Goal: Book appointment/travel/reservation

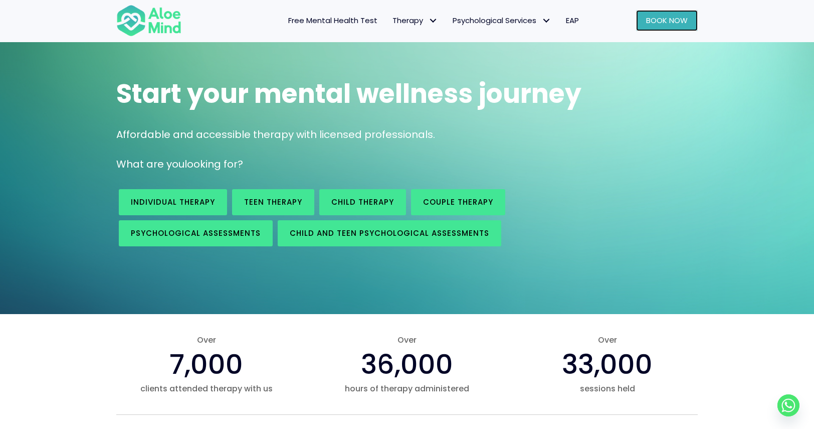
click at [684, 14] on link "Book Now" at bounding box center [667, 20] width 62 height 21
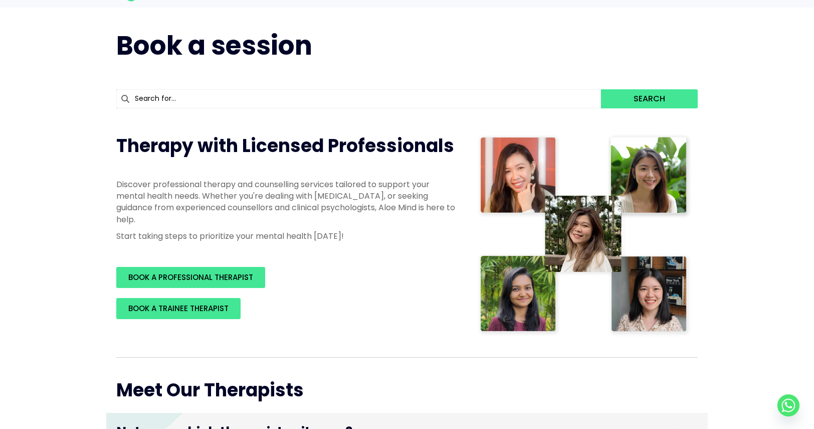
scroll to position [50, 0]
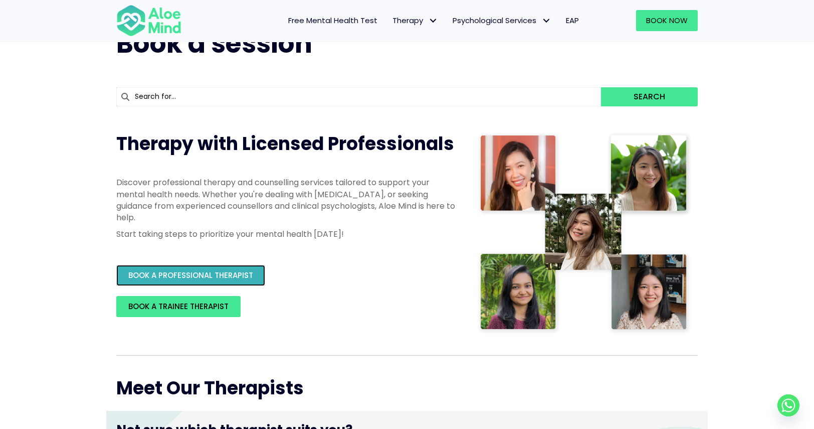
click at [230, 282] on link "BOOK A PROFESSIONAL THERAPIST" at bounding box center [190, 275] width 149 height 21
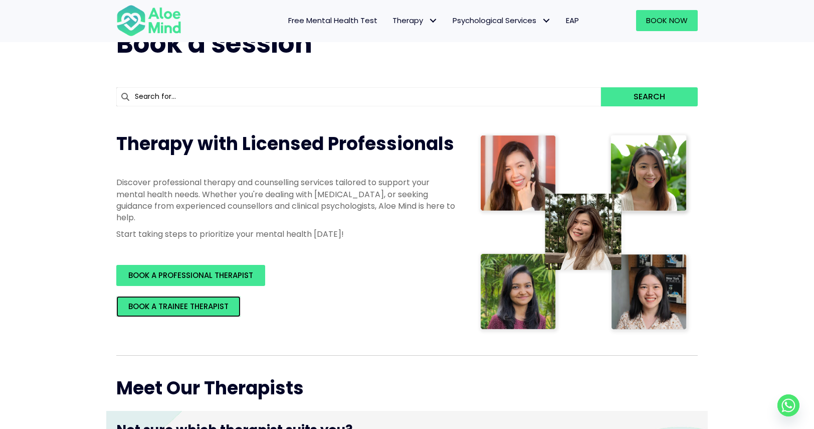
drag, startPoint x: 223, startPoint y: 308, endPoint x: 243, endPoint y: 288, distance: 29.1
click at [223, 308] on span "BOOK A TRAINEE THERAPIST" at bounding box center [178, 306] width 100 height 11
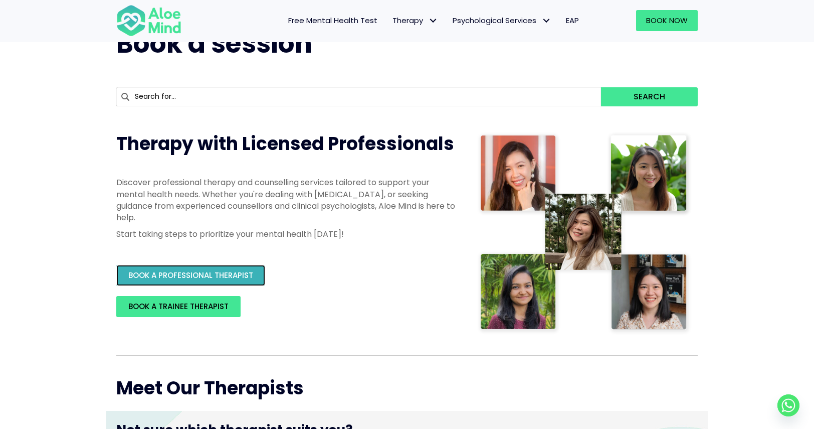
drag, startPoint x: 223, startPoint y: 272, endPoint x: 230, endPoint y: 267, distance: 9.0
click at [223, 272] on span "BOOK A PROFESSIONAL THERAPIST" at bounding box center [190, 275] width 125 height 11
